Goal: Communication & Community: Answer question/provide support

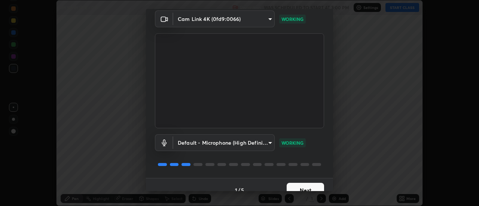
scroll to position [39, 0]
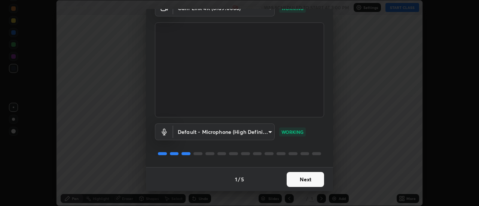
click at [298, 178] on button "Next" at bounding box center [305, 179] width 37 height 15
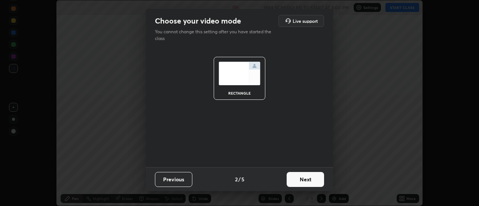
click at [301, 178] on button "Next" at bounding box center [305, 179] width 37 height 15
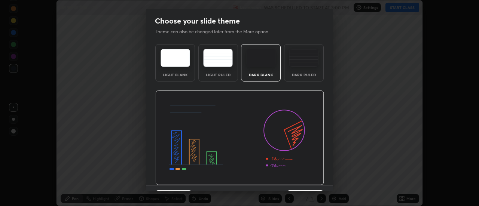
scroll to position [18, 0]
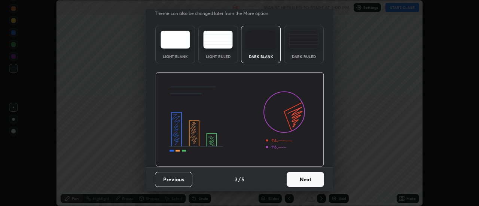
click at [302, 179] on button "Next" at bounding box center [305, 179] width 37 height 15
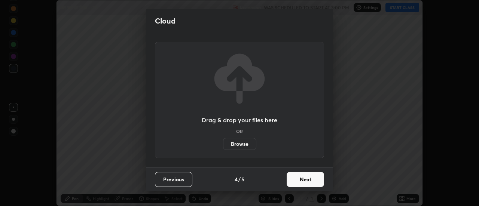
click at [305, 179] on button "Next" at bounding box center [305, 179] width 37 height 15
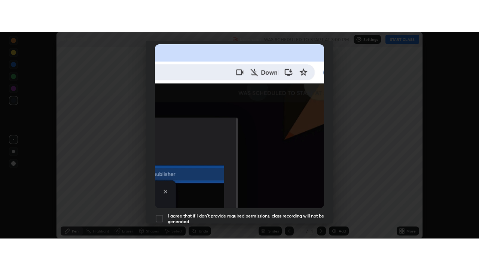
scroll to position [192, 0]
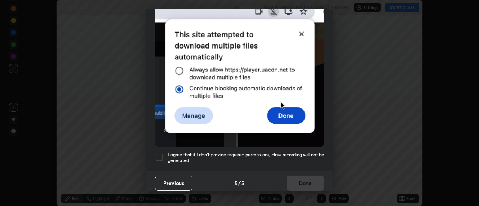
click at [159, 153] on div at bounding box center [159, 157] width 9 height 9
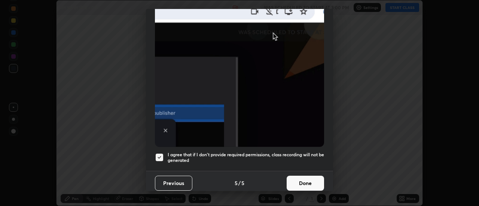
click at [307, 179] on button "Done" at bounding box center [305, 183] width 37 height 15
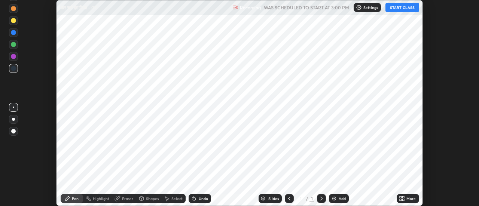
click at [401, 7] on button "START CLASS" at bounding box center [403, 7] width 34 height 9
click at [403, 200] on icon at bounding box center [404, 200] width 2 height 2
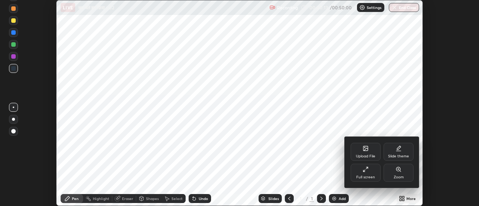
click at [365, 152] on div "Upload File" at bounding box center [366, 152] width 30 height 18
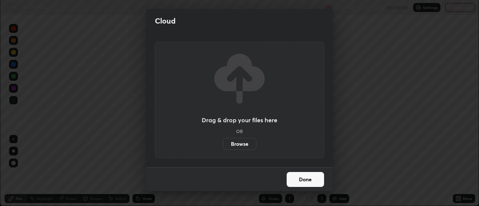
scroll to position [270, 479]
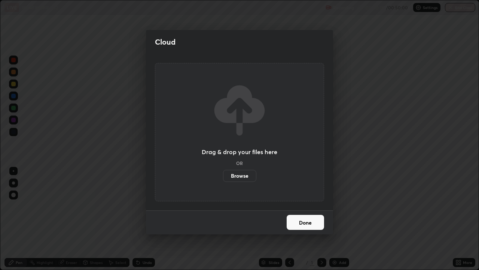
click at [244, 176] on label "Browse" at bounding box center [239, 176] width 33 height 12
click at [223, 176] on input "Browse" at bounding box center [223, 176] width 0 height 12
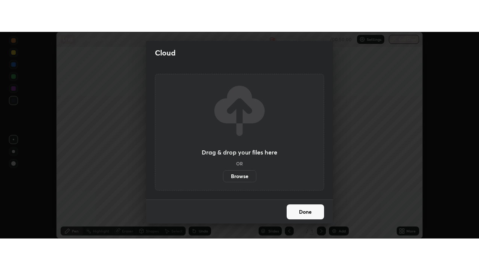
scroll to position [37226, 36953]
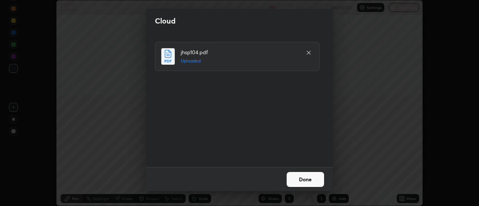
click at [303, 177] on button "Done" at bounding box center [305, 179] width 37 height 15
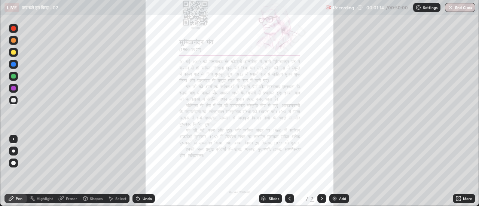
scroll to position [270, 479]
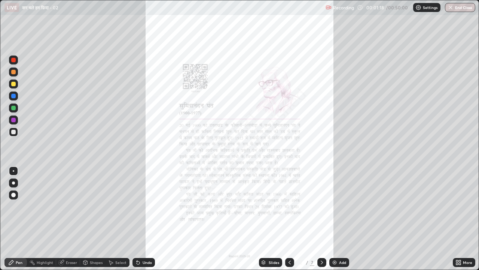
click at [457, 206] on icon at bounding box center [457, 261] width 2 height 2
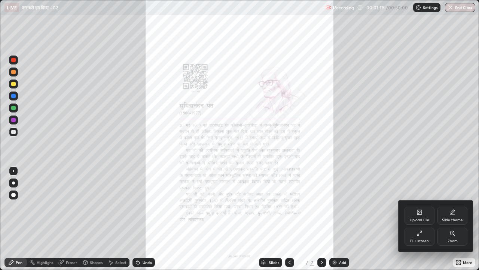
click at [418, 206] on icon at bounding box center [420, 212] width 6 height 6
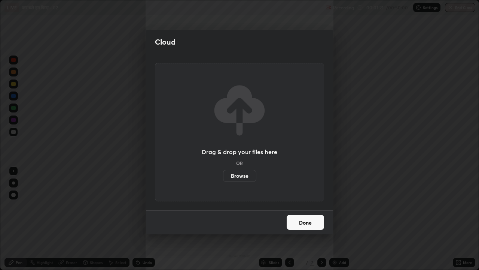
click at [241, 178] on label "Browse" at bounding box center [239, 176] width 33 height 12
click at [223, 178] on input "Browse" at bounding box center [223, 176] width 0 height 12
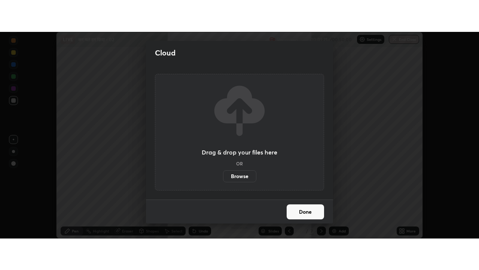
scroll to position [37226, 36953]
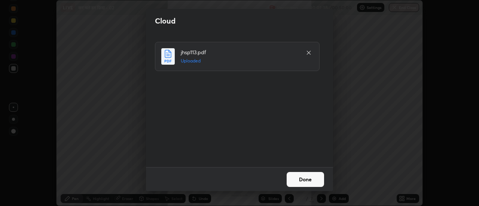
click at [308, 179] on button "Done" at bounding box center [305, 179] width 37 height 15
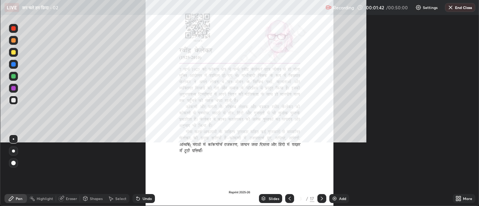
scroll to position [270, 479]
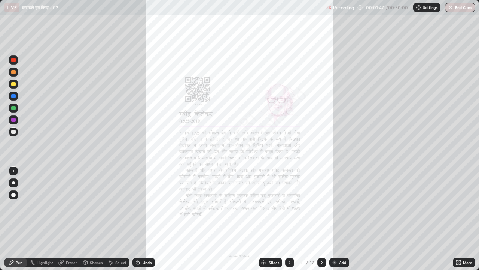
click at [459, 206] on icon at bounding box center [459, 262] width 6 height 6
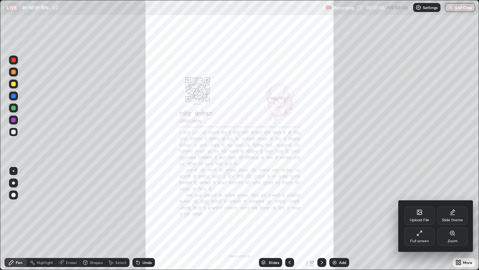
click at [420, 206] on icon at bounding box center [420, 233] width 6 height 6
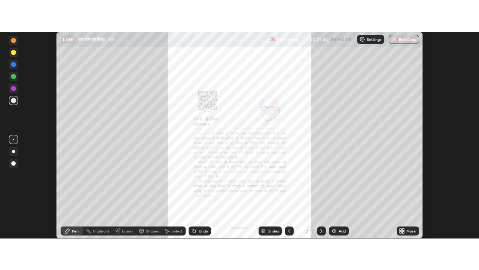
scroll to position [37226, 36953]
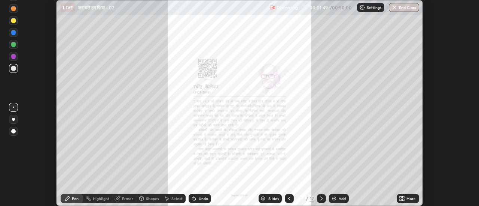
click at [404, 200] on icon at bounding box center [404, 200] width 2 height 2
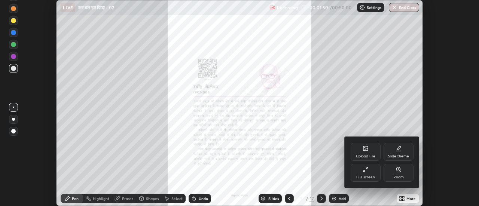
click at [366, 151] on icon at bounding box center [365, 148] width 4 height 4
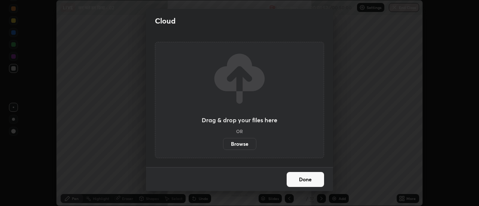
click at [243, 145] on label "Browse" at bounding box center [239, 144] width 33 height 12
click at [223, 145] on input "Browse" at bounding box center [223, 144] width 0 height 12
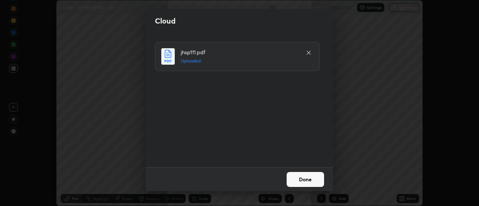
click at [308, 178] on button "Done" at bounding box center [305, 179] width 37 height 15
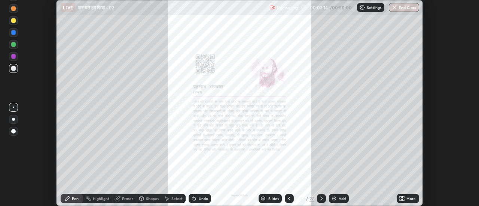
click at [403, 200] on icon at bounding box center [404, 200] width 2 height 2
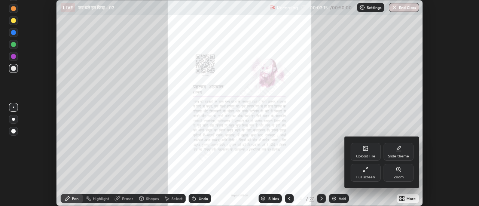
click at [367, 152] on div "Upload File" at bounding box center [366, 152] width 30 height 18
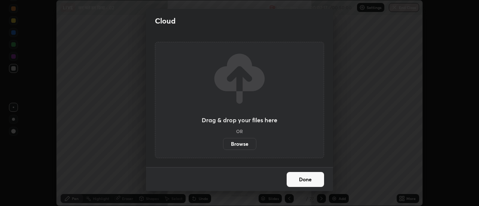
click at [246, 143] on label "Browse" at bounding box center [239, 144] width 33 height 12
click at [223, 143] on input "Browse" at bounding box center [223, 144] width 0 height 12
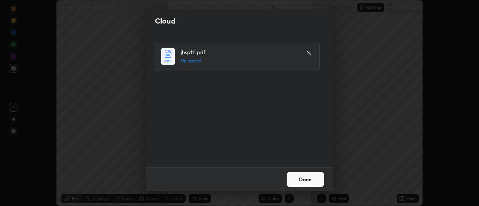
click at [309, 180] on button "Done" at bounding box center [305, 179] width 37 height 15
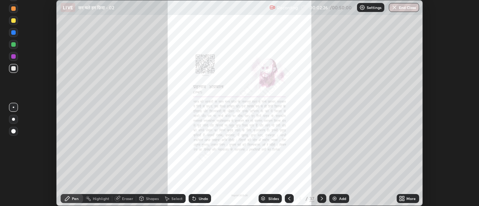
click at [404, 199] on icon at bounding box center [402, 199] width 6 height 6
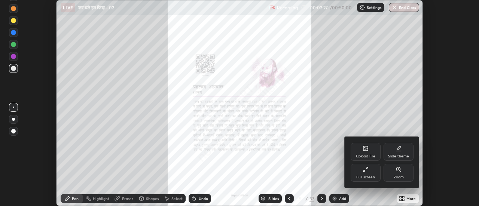
click at [366, 171] on icon at bounding box center [366, 170] width 6 height 6
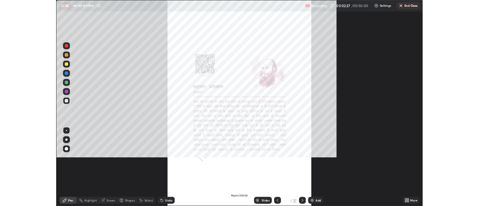
scroll to position [270, 479]
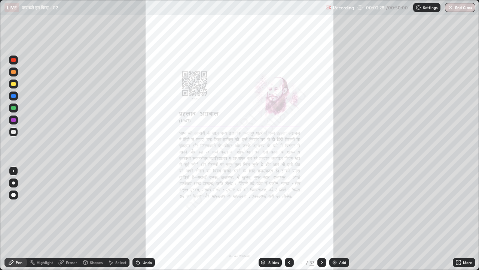
click at [457, 206] on icon at bounding box center [457, 261] width 2 height 2
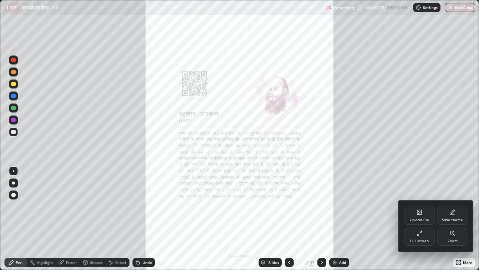
click at [451, 206] on icon at bounding box center [452, 233] width 4 height 4
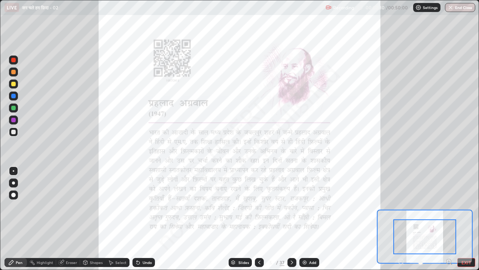
click at [450, 206] on icon at bounding box center [448, 261] width 7 height 7
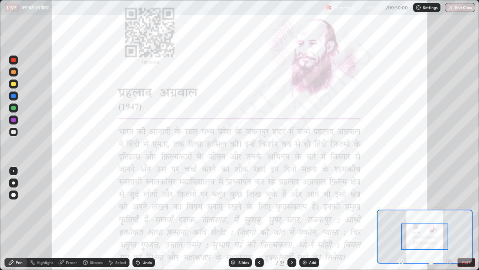
click at [449, 206] on icon at bounding box center [449, 261] width 2 height 0
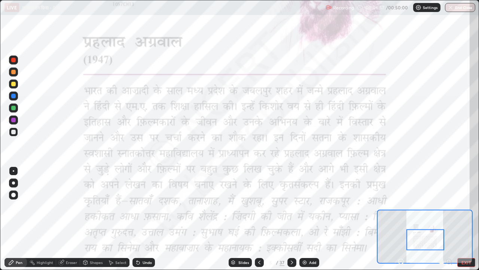
click at [291, 206] on icon at bounding box center [292, 262] width 6 height 6
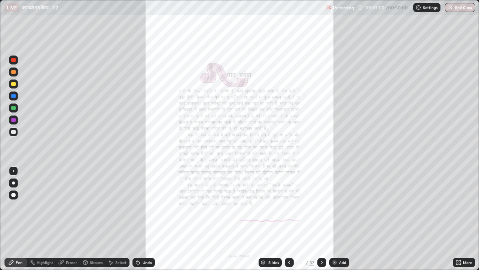
click at [457, 206] on icon at bounding box center [459, 262] width 6 height 6
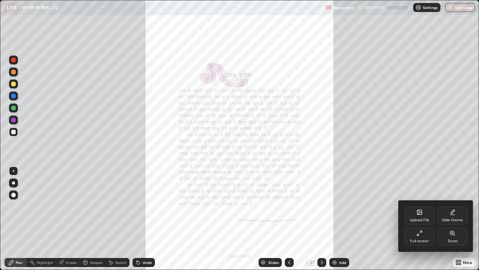
click at [421, 206] on icon at bounding box center [420, 233] width 6 height 6
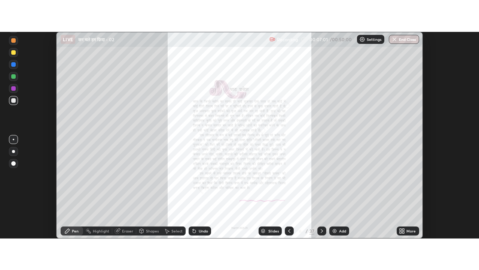
scroll to position [37226, 36953]
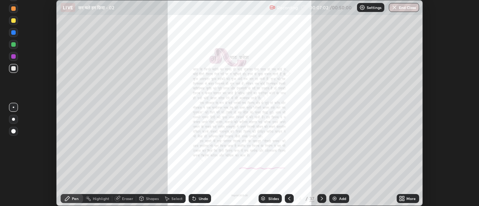
click at [403, 200] on icon at bounding box center [404, 200] width 2 height 2
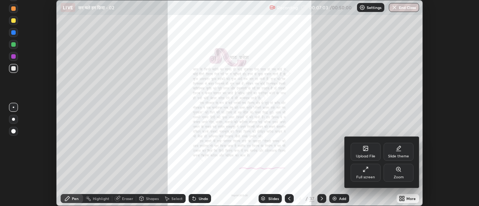
click at [399, 171] on icon at bounding box center [399, 170] width 6 height 6
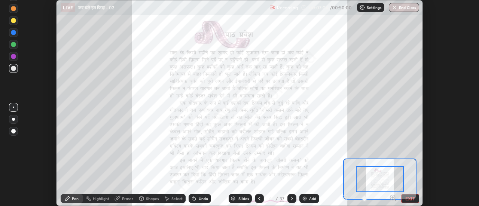
click at [392, 198] on icon at bounding box center [392, 197] width 7 height 7
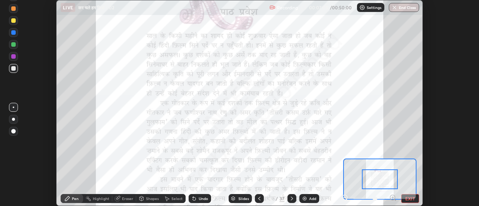
click at [392, 198] on icon at bounding box center [393, 198] width 2 height 0
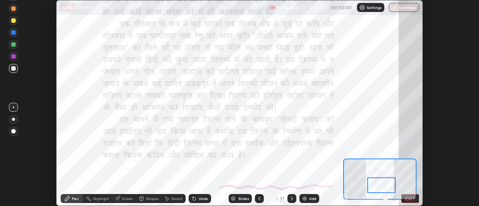
click at [291, 199] on icon at bounding box center [292, 199] width 6 height 6
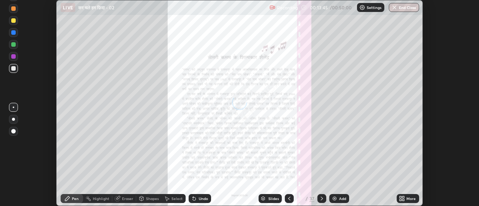
click at [402, 199] on icon at bounding box center [401, 200] width 2 height 2
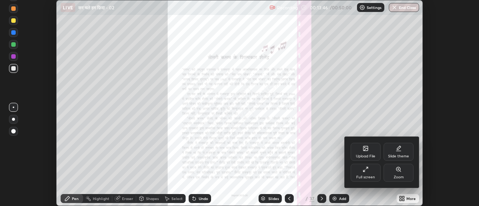
click at [367, 171] on icon at bounding box center [366, 170] width 6 height 6
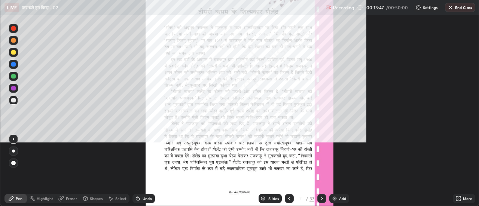
scroll to position [270, 479]
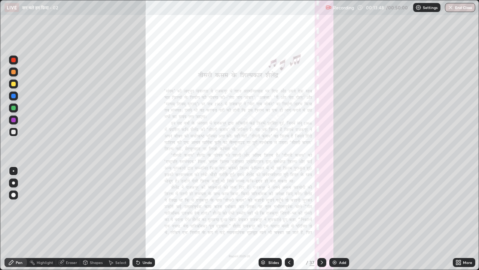
click at [456, 206] on icon at bounding box center [457, 263] width 2 height 2
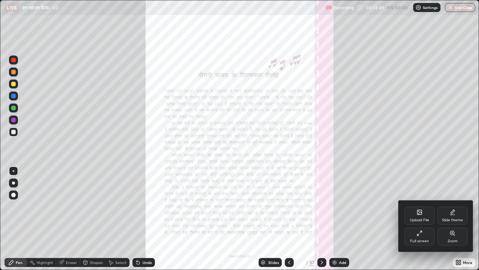
click at [452, 206] on icon at bounding box center [453, 233] width 6 height 6
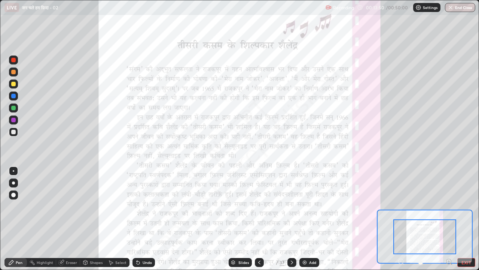
click at [449, 206] on icon at bounding box center [449, 261] width 2 height 0
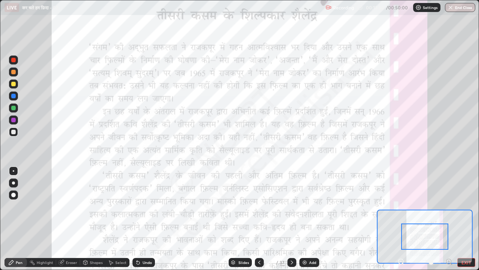
click at [449, 206] on icon at bounding box center [449, 261] width 0 height 2
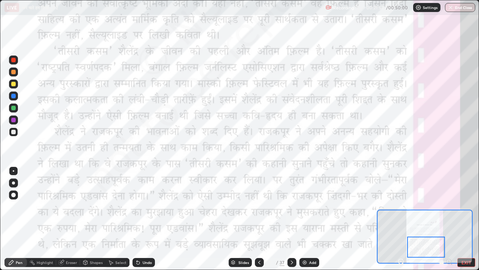
click at [291, 206] on icon at bounding box center [292, 262] width 6 height 6
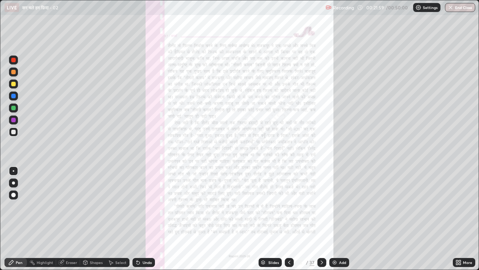
click at [456, 206] on icon at bounding box center [459, 262] width 6 height 6
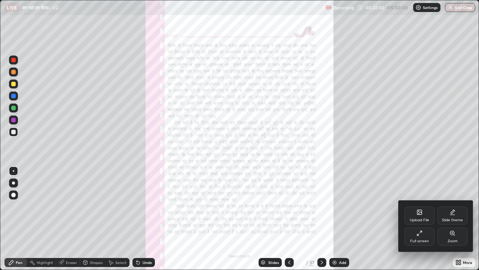
click at [419, 206] on icon at bounding box center [420, 233] width 6 height 6
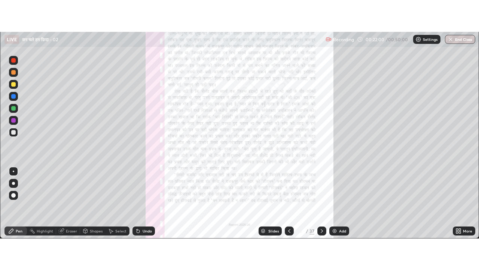
scroll to position [37226, 36953]
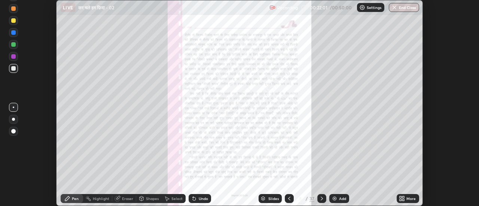
click at [401, 200] on icon at bounding box center [401, 200] width 2 height 2
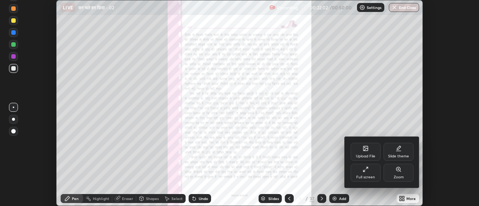
click at [399, 170] on icon at bounding box center [398, 169] width 4 height 4
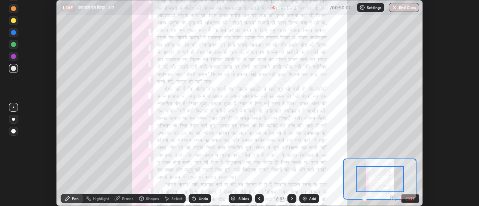
click at [393, 198] on icon at bounding box center [393, 198] width 2 height 0
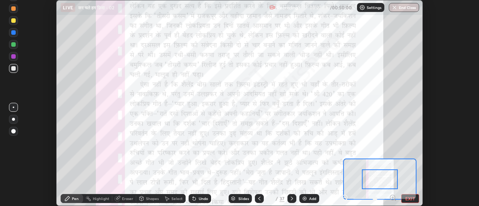
click at [393, 198] on icon at bounding box center [393, 198] width 2 height 0
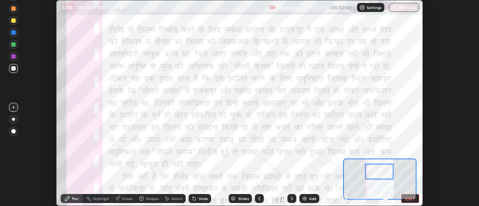
click at [291, 199] on icon at bounding box center [292, 199] width 6 height 6
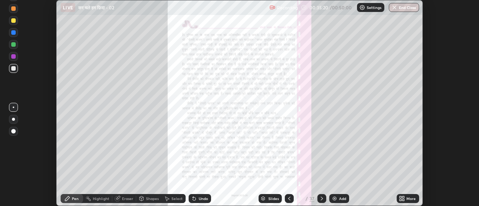
click at [403, 200] on icon at bounding box center [404, 200] width 2 height 2
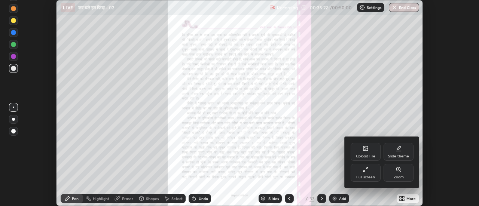
click at [366, 171] on icon at bounding box center [366, 170] width 6 height 6
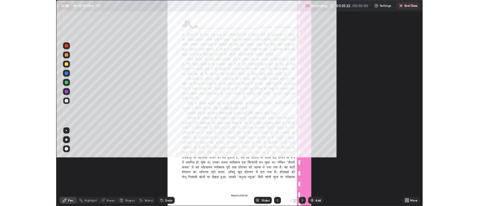
scroll to position [270, 479]
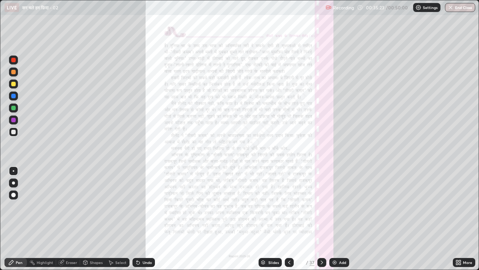
click at [457, 206] on icon at bounding box center [457, 263] width 2 height 2
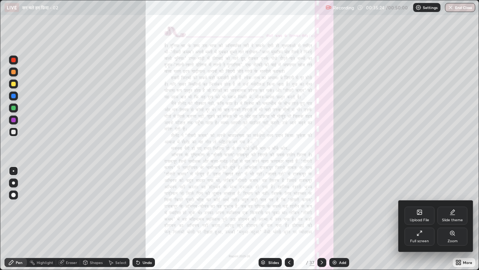
click at [452, 206] on icon at bounding box center [451, 232] width 1 height 0
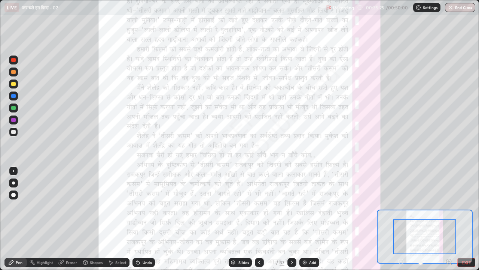
click at [449, 206] on icon at bounding box center [449, 261] width 2 height 0
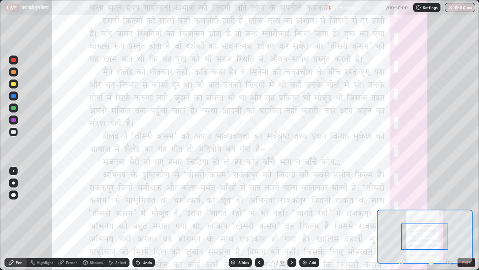
click at [449, 206] on icon at bounding box center [449, 261] width 2 height 0
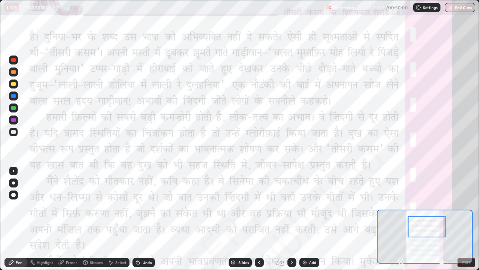
click at [258, 206] on icon at bounding box center [259, 262] width 6 height 6
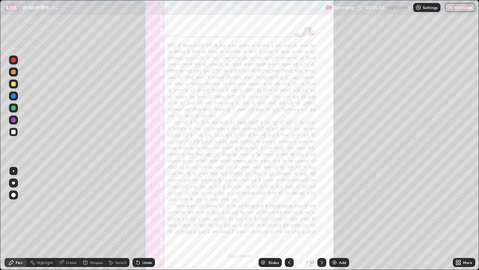
click at [457, 206] on icon at bounding box center [459, 262] width 6 height 6
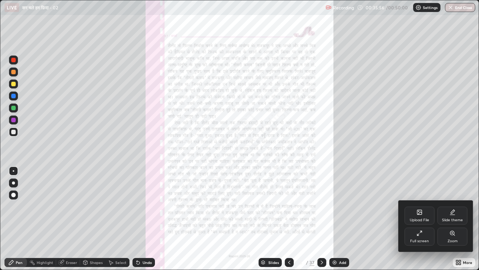
click at [420, 206] on icon at bounding box center [420, 233] width 6 height 6
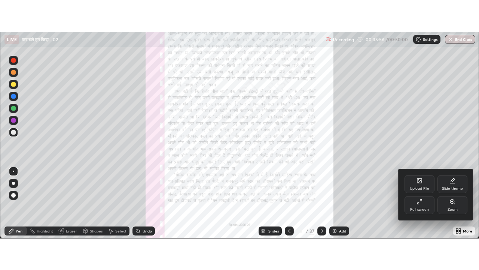
scroll to position [37226, 36953]
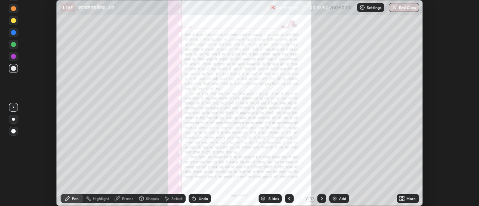
click at [403, 200] on icon at bounding box center [404, 200] width 2 height 2
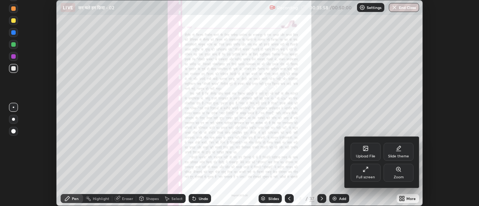
click at [367, 170] on icon at bounding box center [366, 170] width 6 height 6
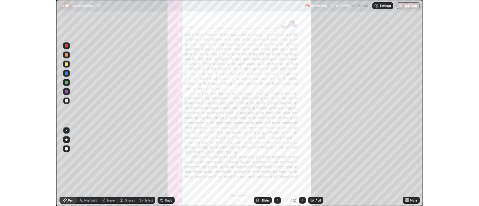
scroll to position [270, 479]
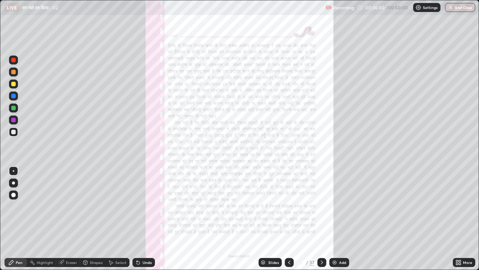
click at [457, 206] on icon at bounding box center [457, 261] width 2 height 2
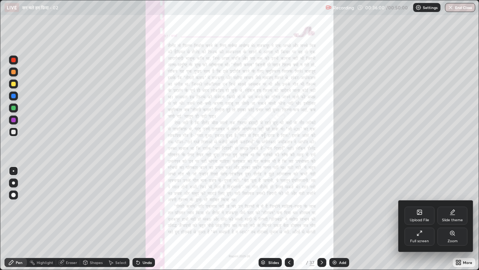
click at [454, 206] on div "Zoom" at bounding box center [453, 241] width 10 height 4
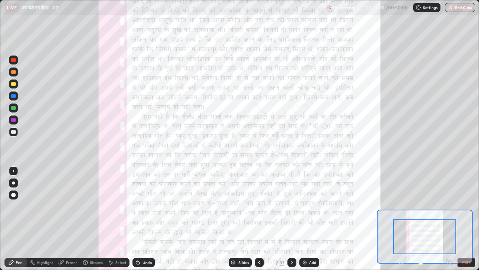
click at [449, 206] on icon at bounding box center [449, 261] width 2 height 0
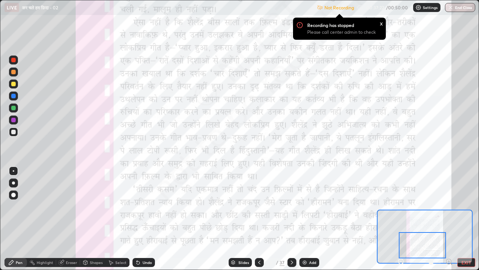
click at [450, 9] on img "button" at bounding box center [451, 7] width 6 height 6
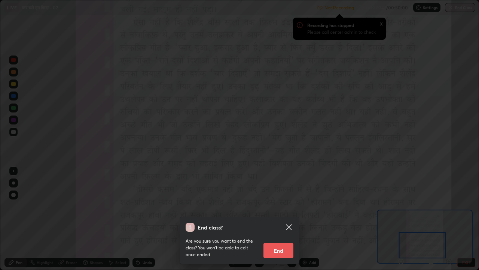
click at [280, 206] on button "End" at bounding box center [279, 250] width 30 height 15
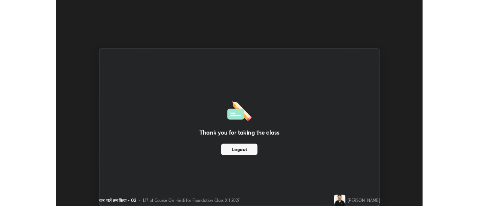
scroll to position [37226, 36953]
